Goal: Check status: Check status

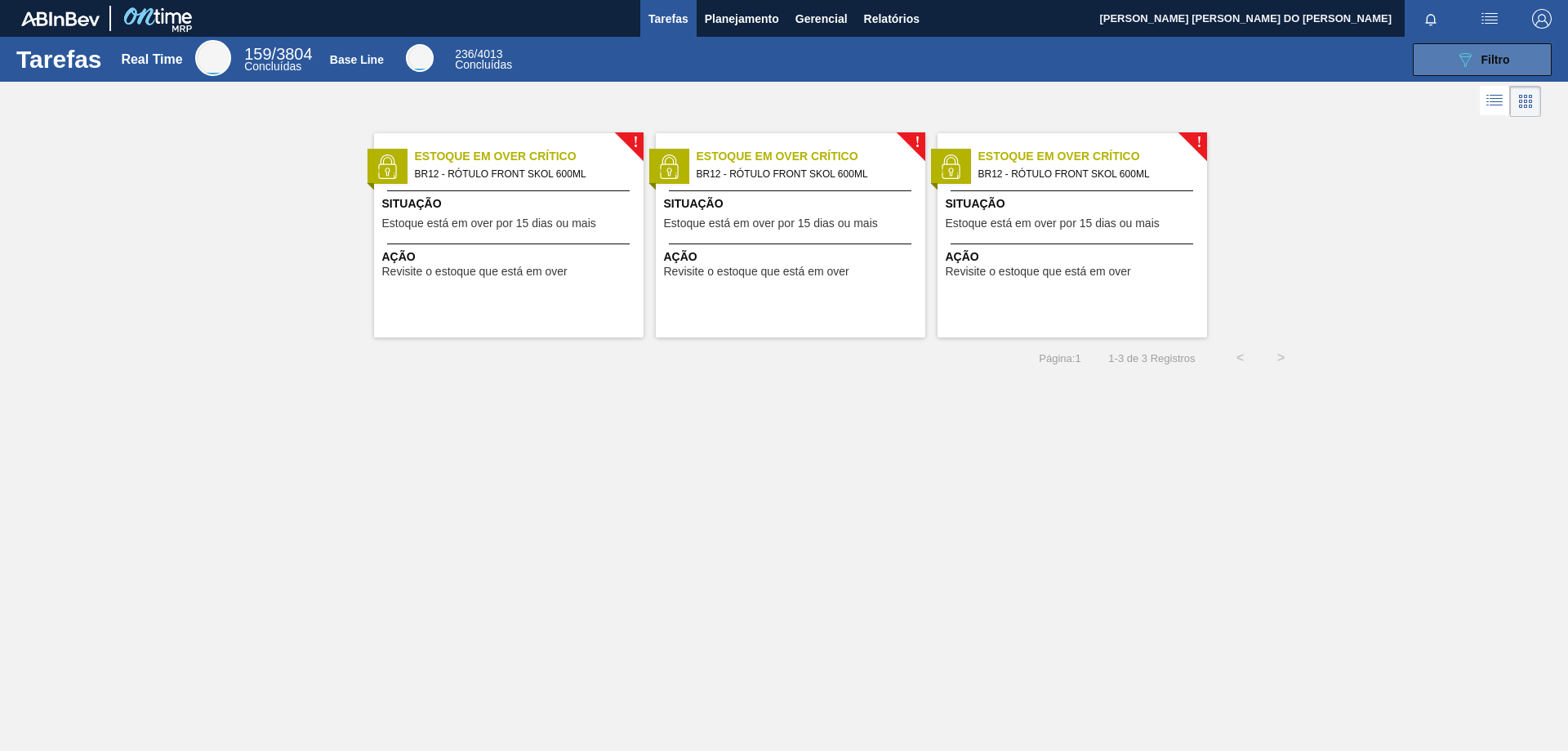
click at [1496, 72] on button "089F7B8B-B2A5-4AFE-B5C0-19BA573D28AC Filtro" at bounding box center [1482, 60] width 139 height 32
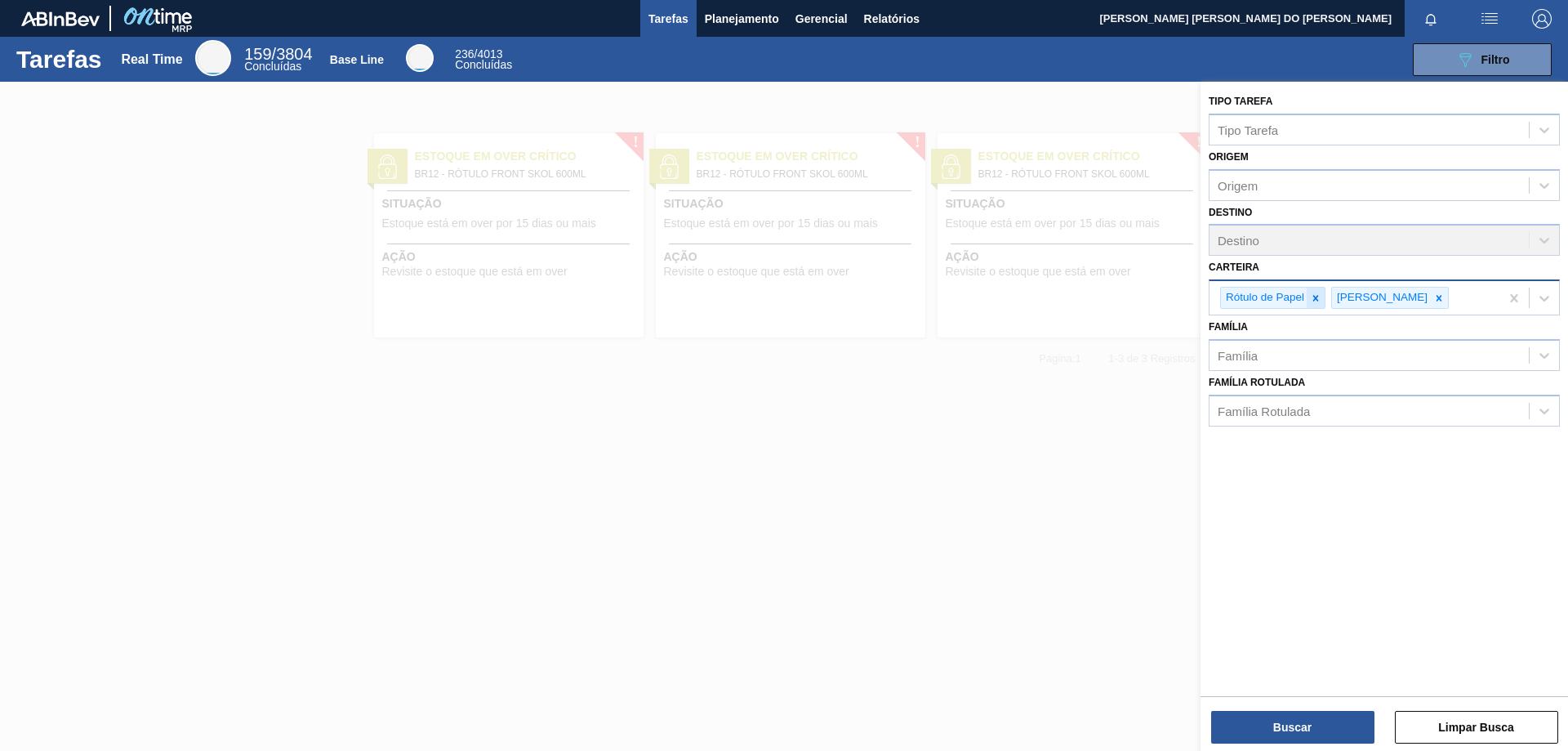
click at [1315, 298] on icon at bounding box center [1316, 298] width 6 height 6
click at [1323, 300] on icon at bounding box center [1329, 298] width 11 height 11
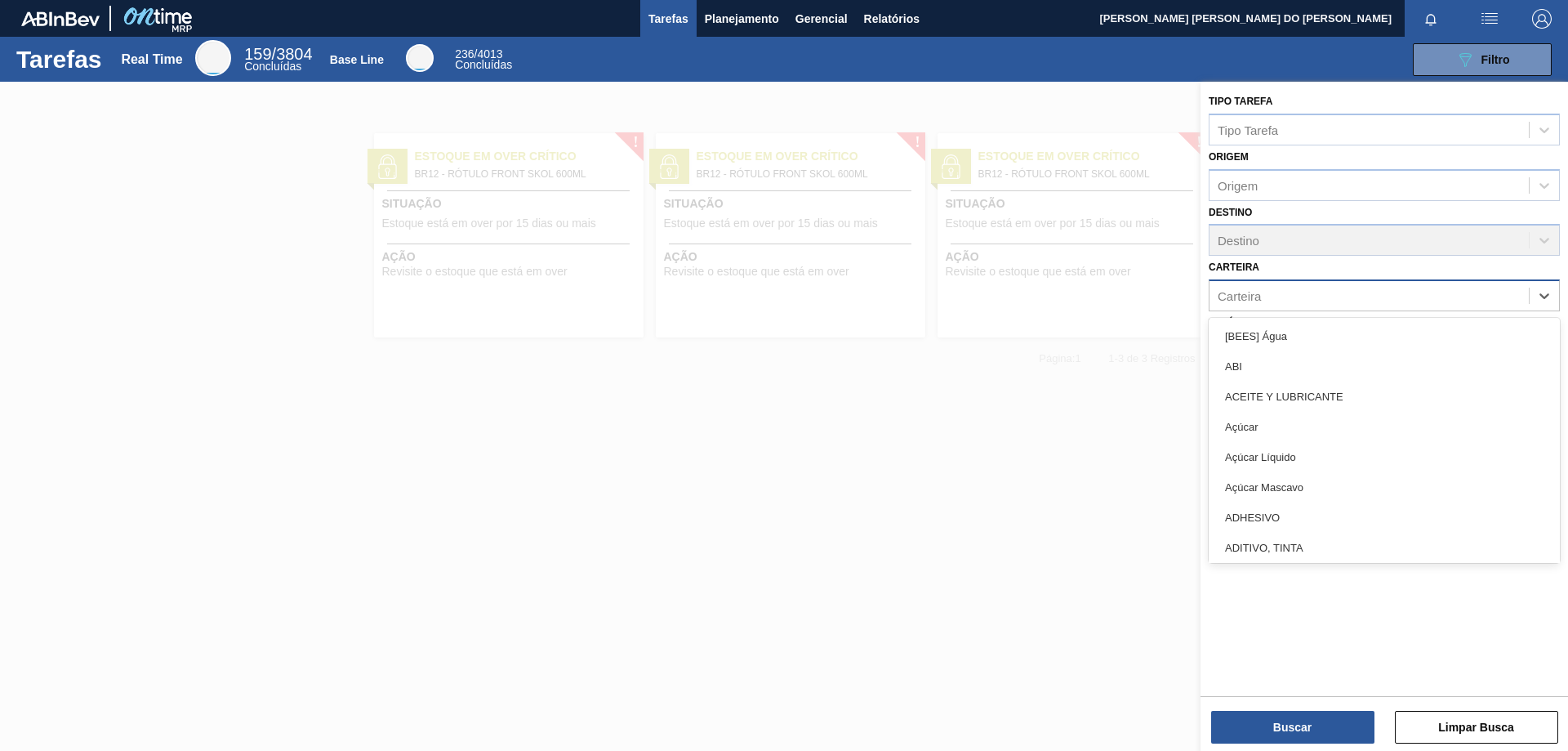
click at [1304, 300] on div "Carteira" at bounding box center [1369, 296] width 319 height 24
type input "KI"
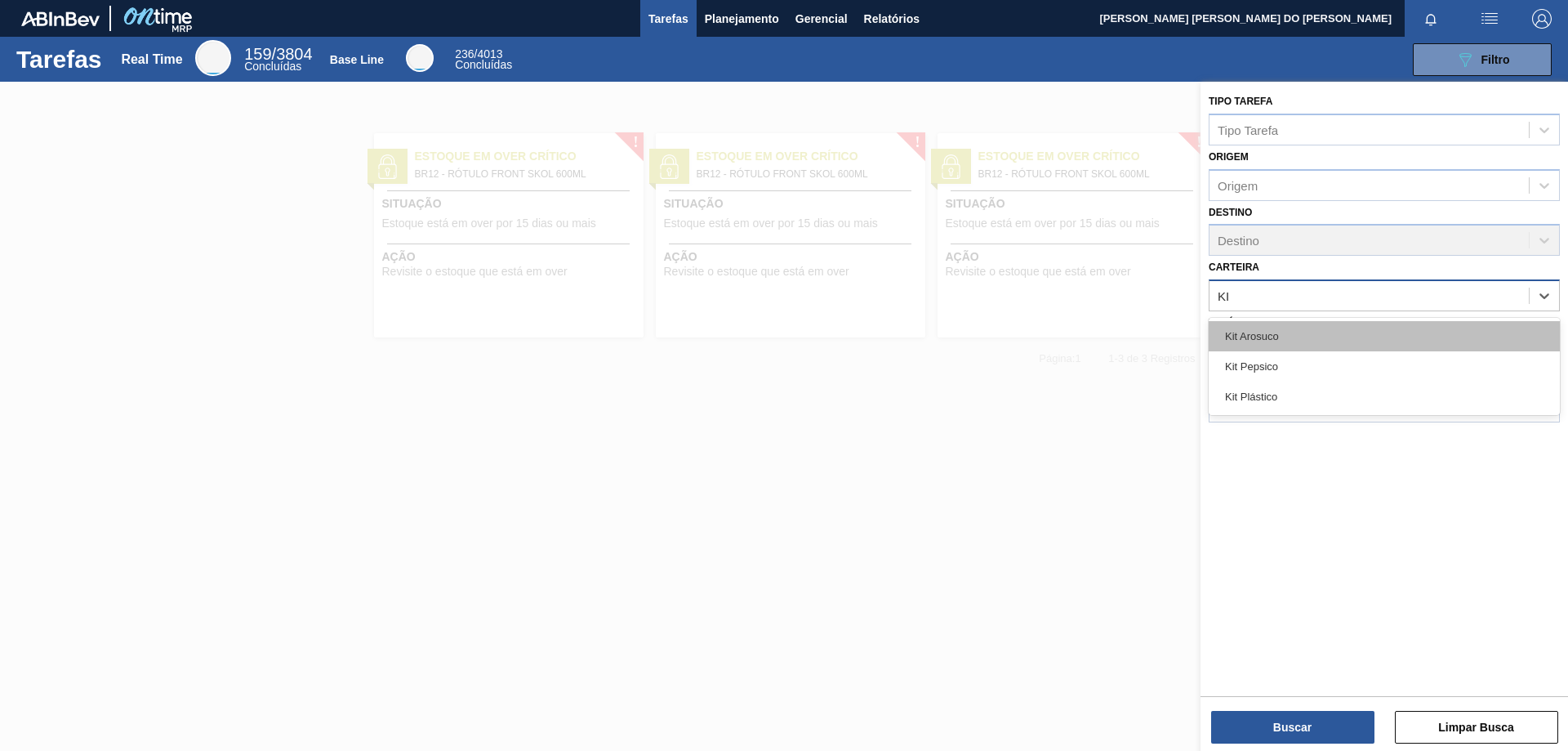
click at [1280, 336] on div "Kit Arosuco" at bounding box center [1385, 337] width 352 height 30
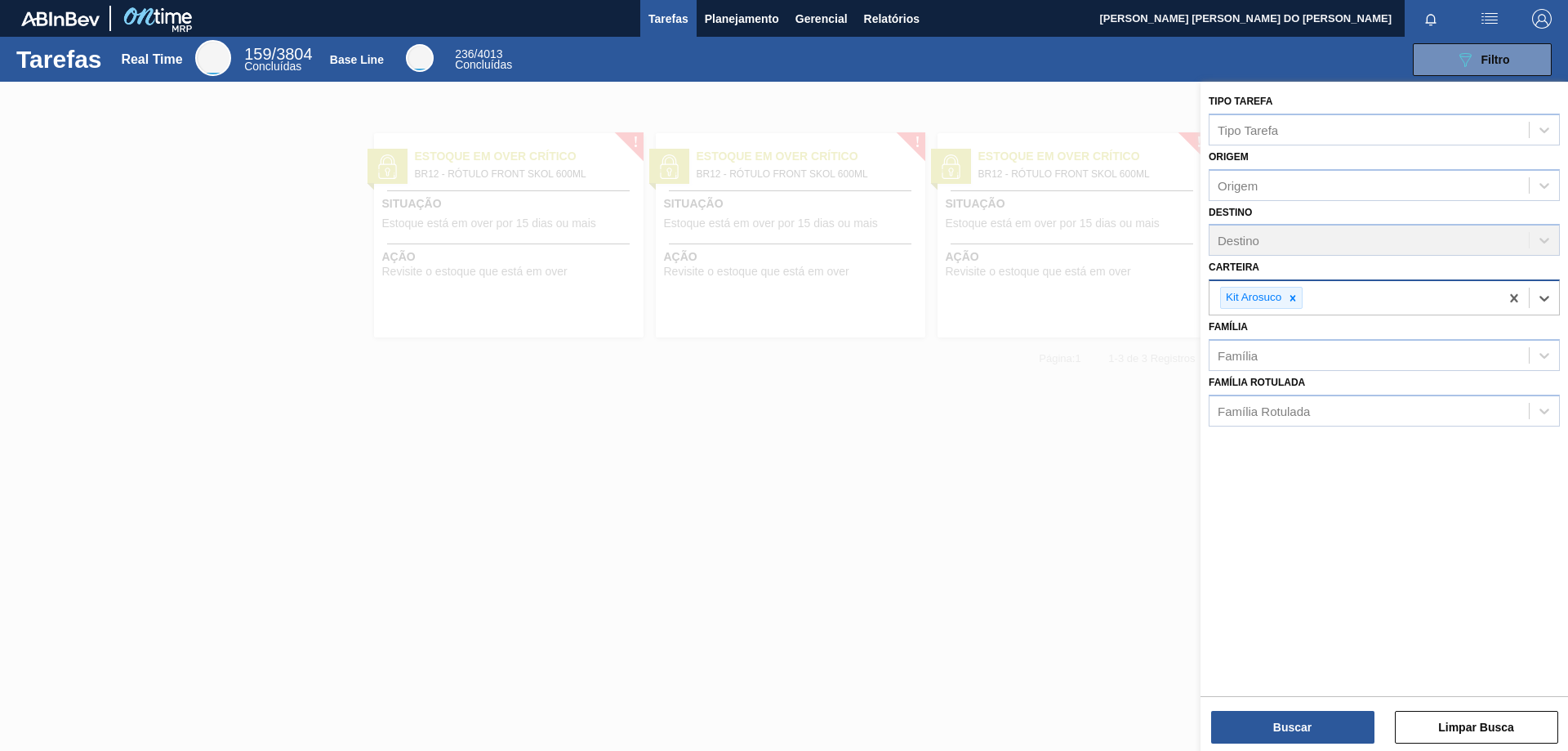
type input "K"
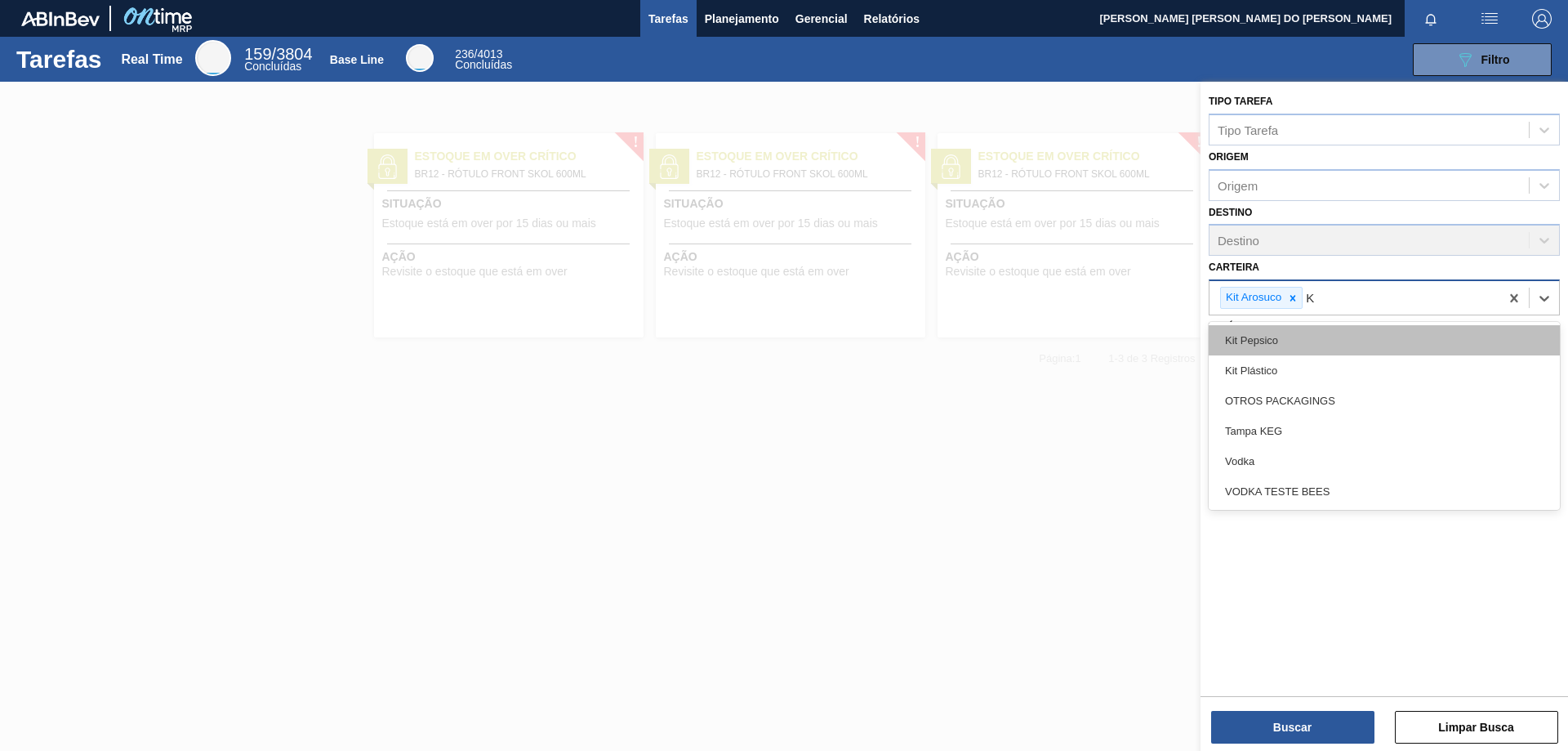
click at [1267, 343] on div "Kit Pepsico" at bounding box center [1385, 340] width 352 height 30
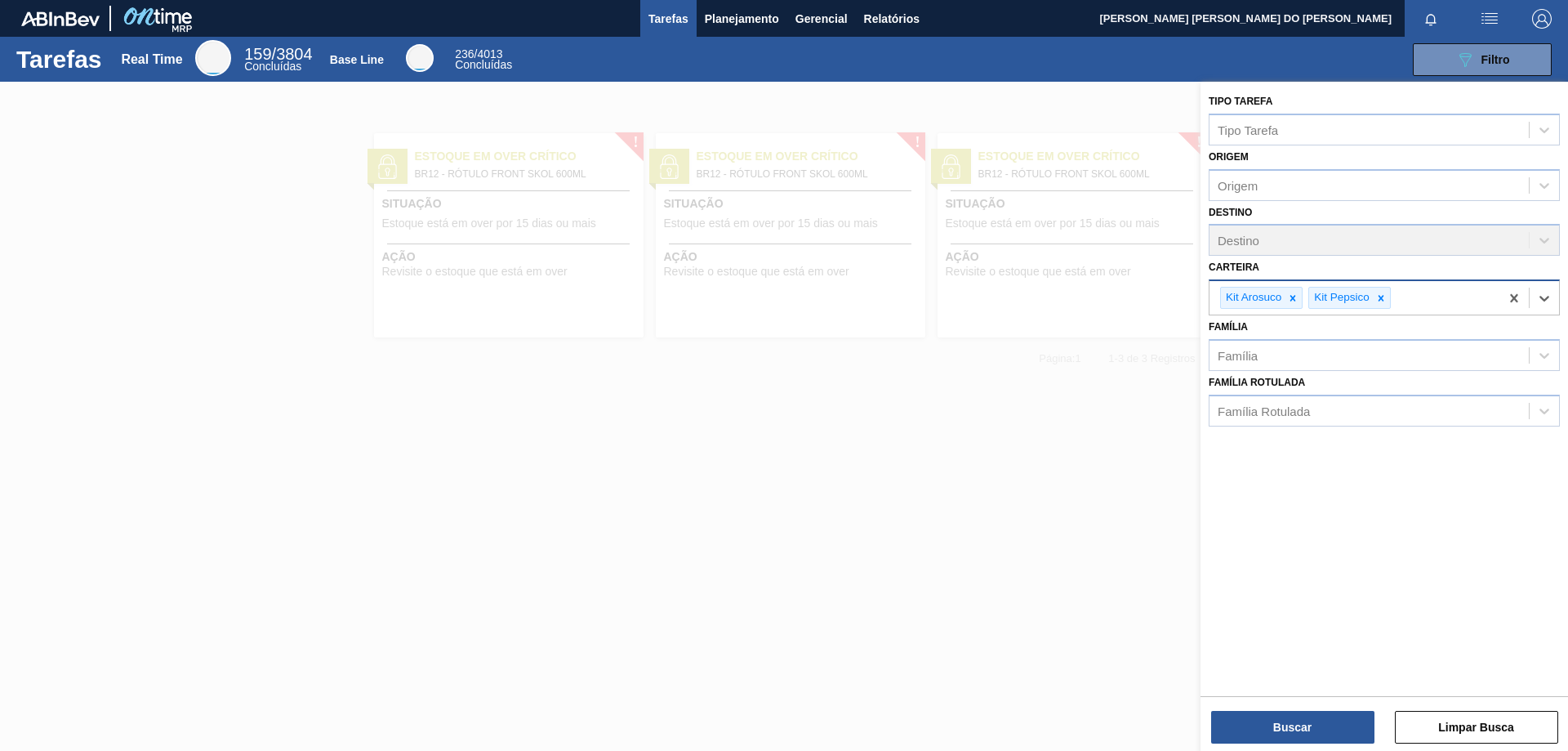
type input "K"
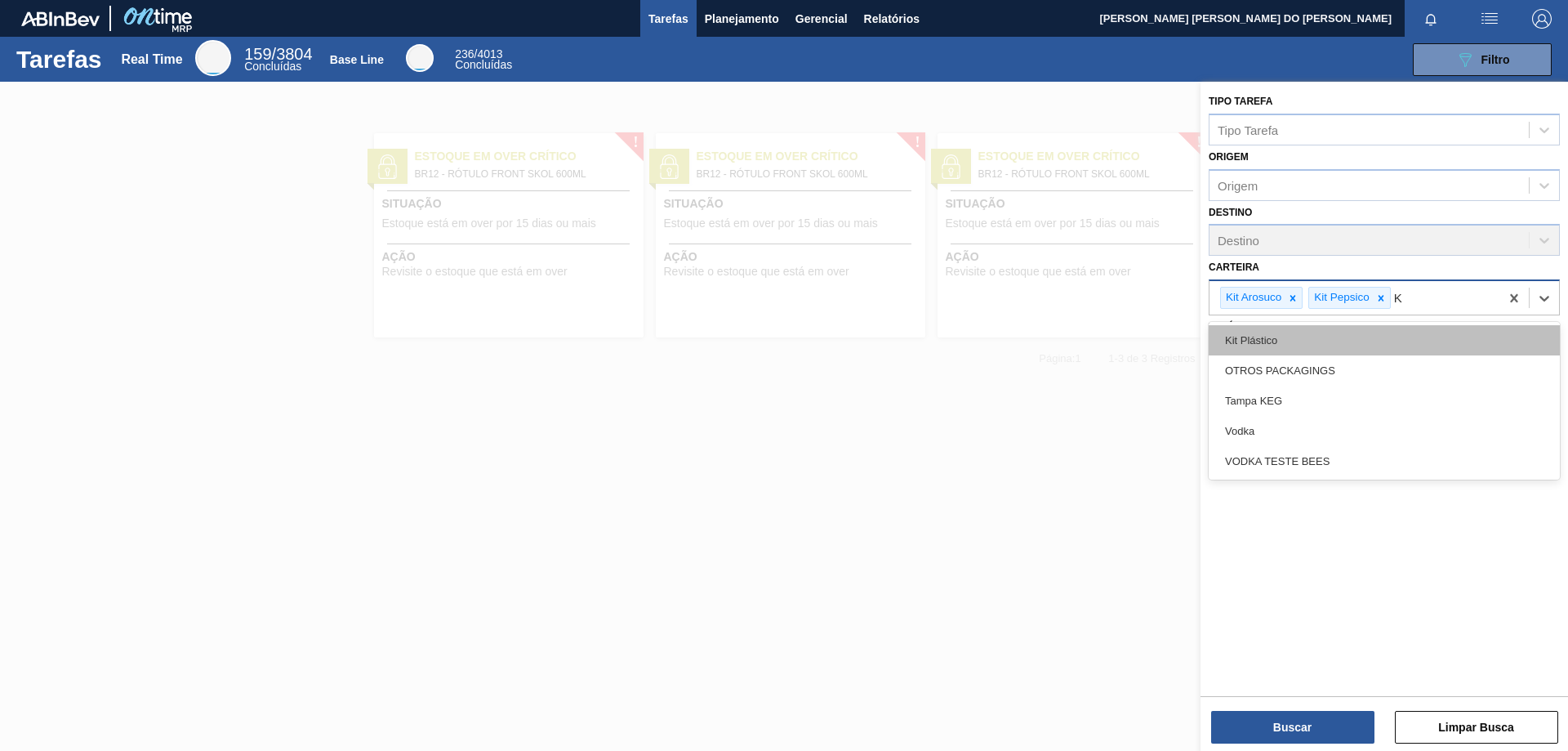
click at [1271, 342] on div "Kit Plástico" at bounding box center [1385, 340] width 352 height 30
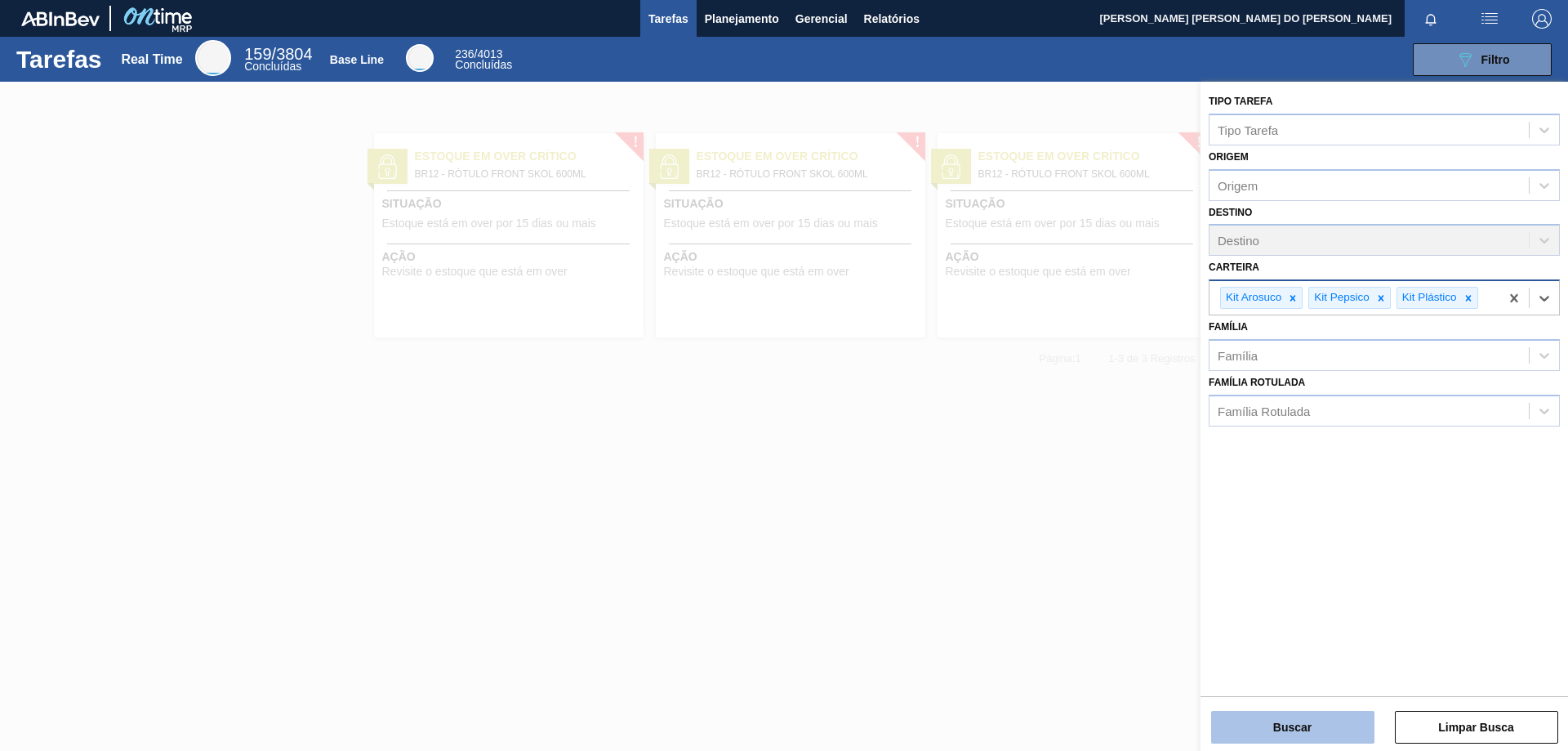
click at [1278, 741] on button "Buscar" at bounding box center [1293, 727] width 163 height 32
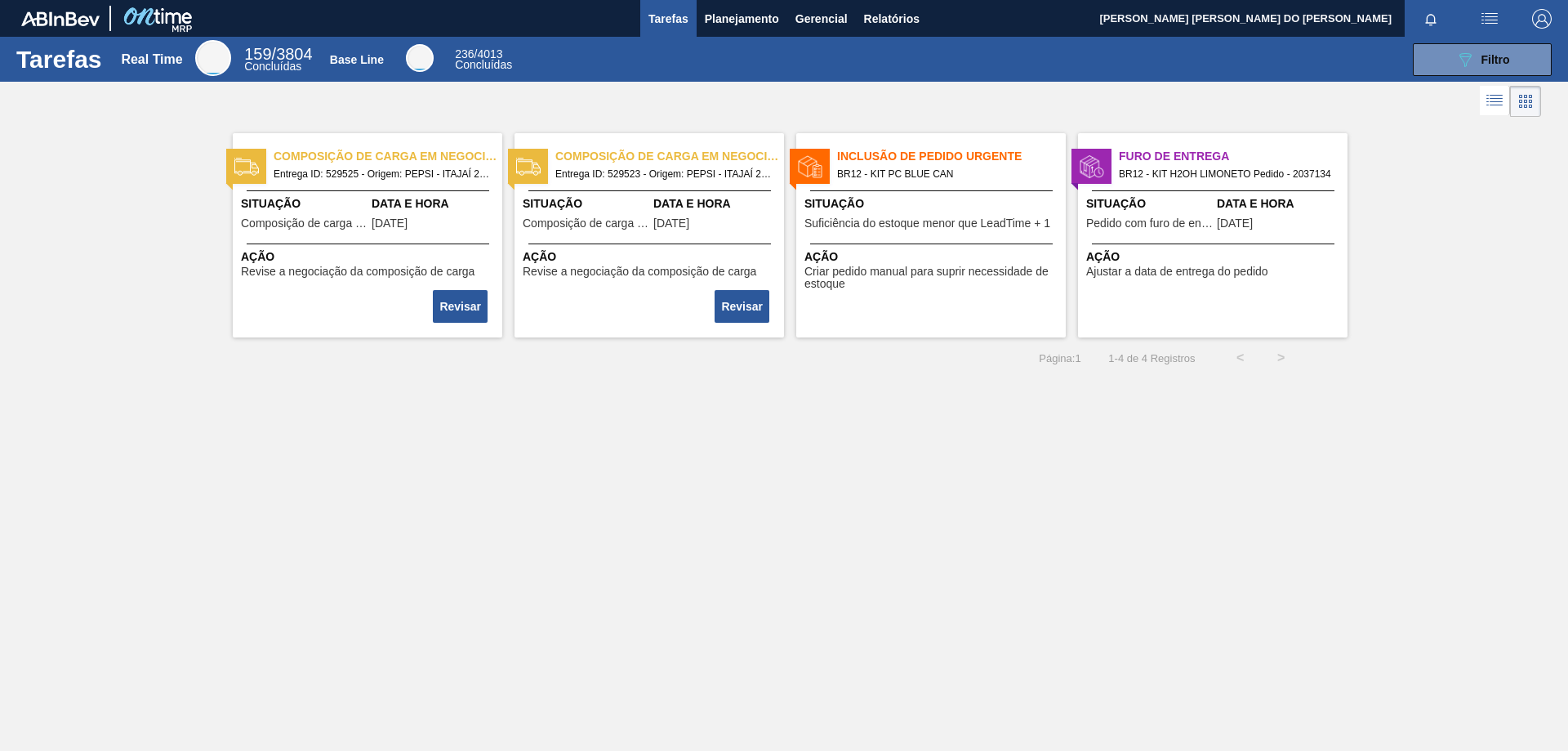
click at [1166, 177] on span "BR12 - KIT H2OH LIMONETO Pedido - 2037134" at bounding box center [1227, 174] width 216 height 18
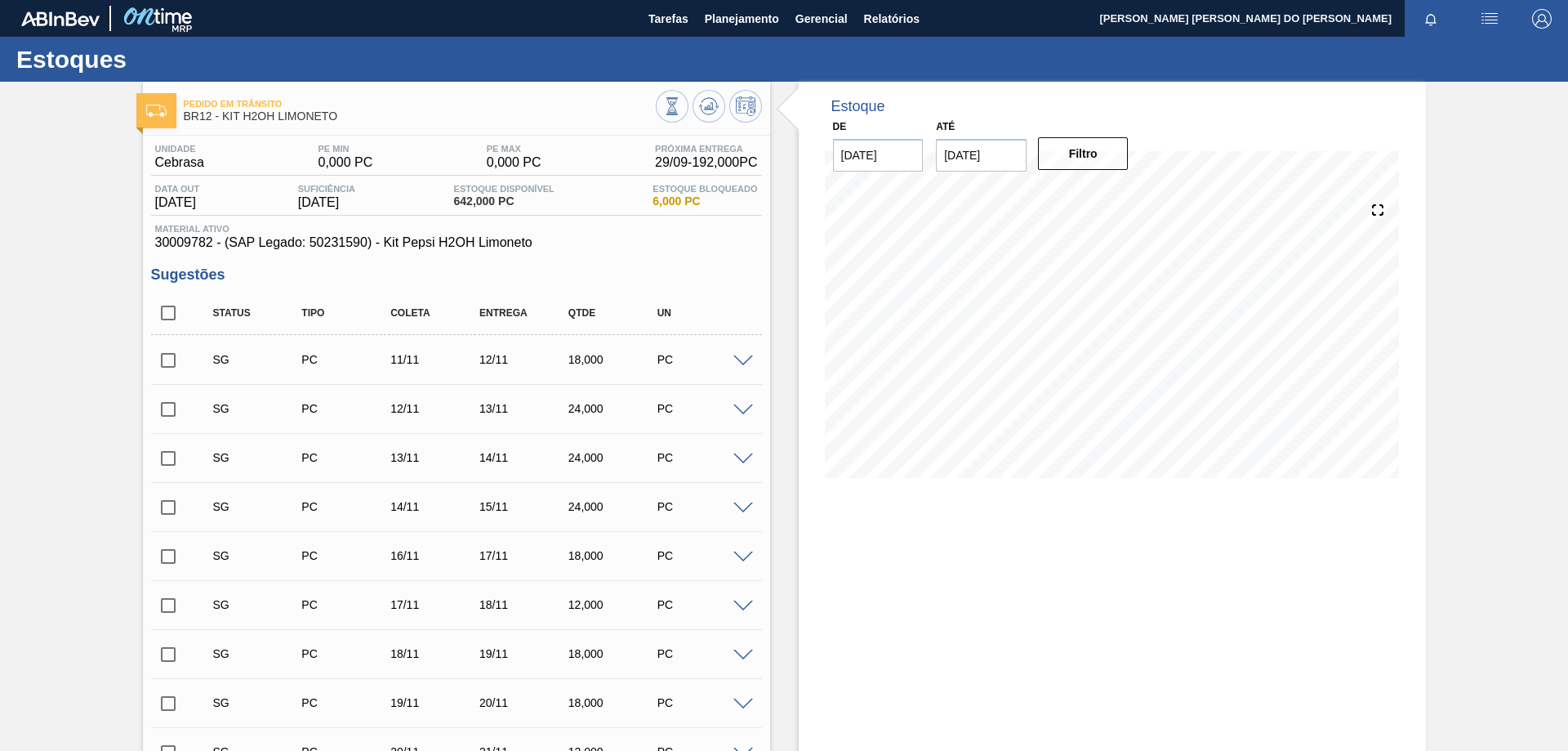
click at [740, 358] on span at bounding box center [743, 361] width 20 height 12
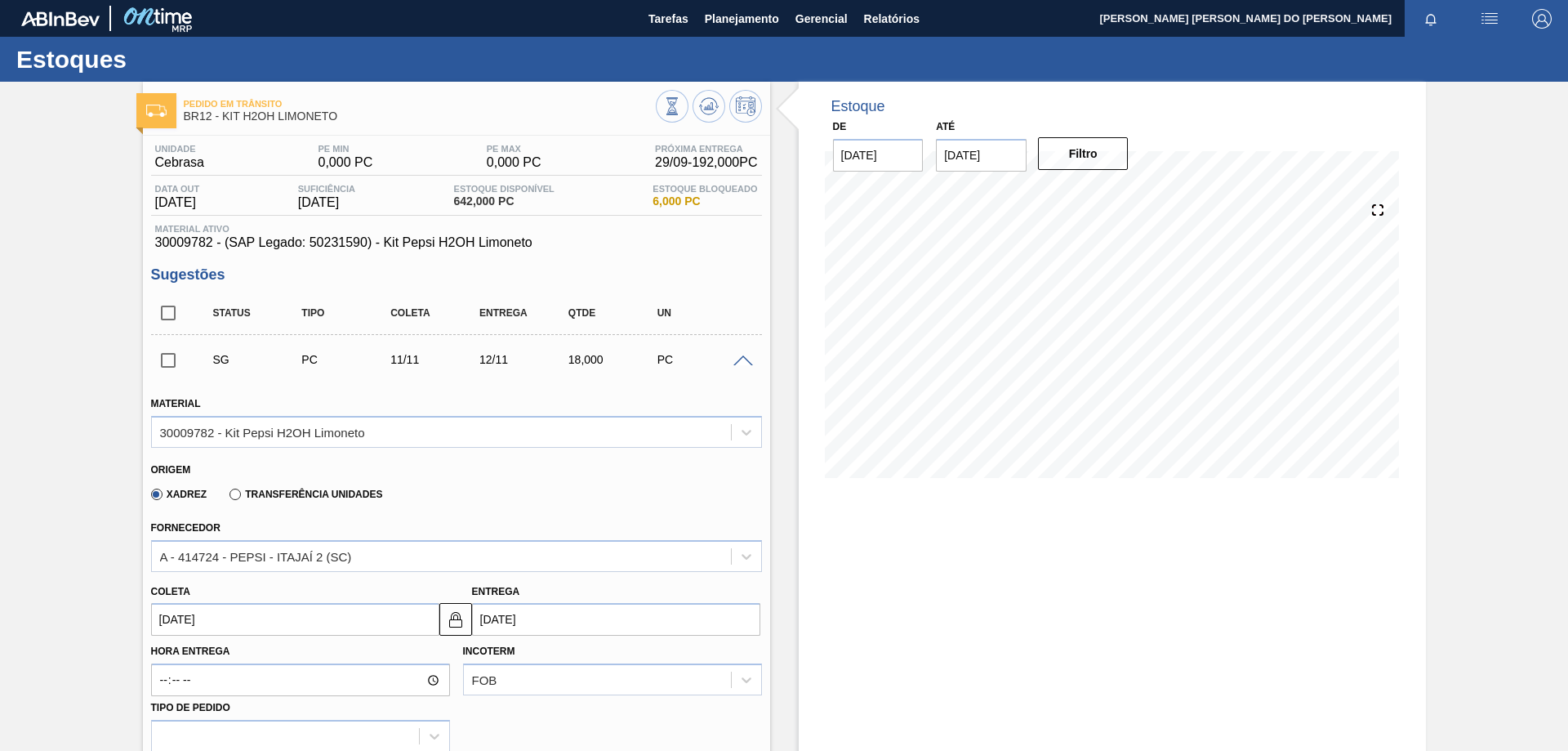
click at [743, 361] on span at bounding box center [743, 361] width 20 height 12
